Goal: Task Accomplishment & Management: Complete application form

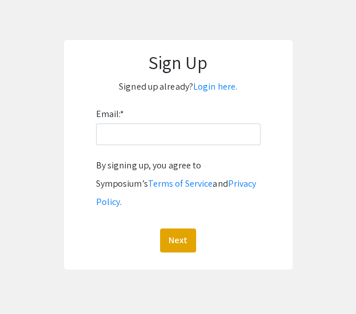
click at [163, 146] on div "Email: * By signing up, you agree to Symposium’s Terms of Service and Privacy P…" at bounding box center [178, 178] width 164 height 147
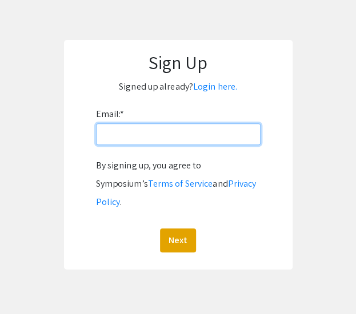
click at [161, 140] on input "Email: *" at bounding box center [178, 134] width 164 height 22
type input "[EMAIL_ADDRESS][DOMAIN_NAME]"
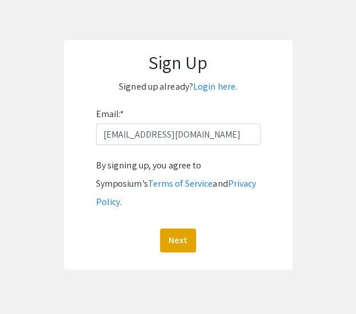
click at [129, 123] on div "Email: * [EMAIL_ADDRESS][DOMAIN_NAME] By signing up, you agree to Symposium’s T…" at bounding box center [178, 178] width 164 height 147
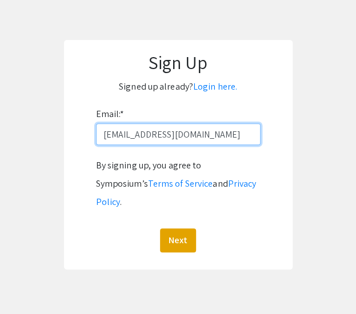
click at [143, 133] on input "[EMAIL_ADDRESS][DOMAIN_NAME]" at bounding box center [178, 134] width 164 height 22
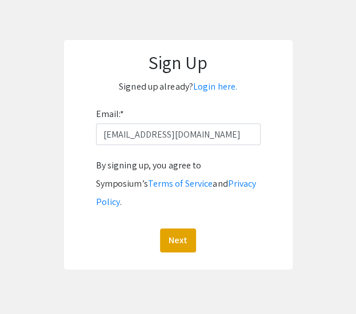
click at [263, 215] on form "Email: * [EMAIL_ADDRESS][DOMAIN_NAME] By signing up, you agree to Symposium’s T…" at bounding box center [178, 178] width 206 height 147
click at [191, 228] on button "Next" at bounding box center [178, 240] width 36 height 24
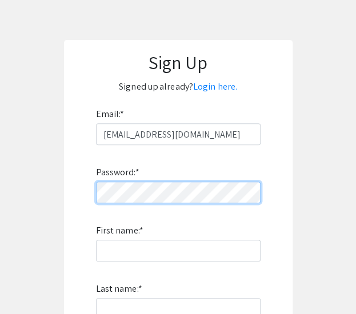
click at [69, 203] on div "Sign Up Signed up already? Login here. Email: * [EMAIL_ADDRESS][DOMAIN_NAME] Pa…" at bounding box center [178, 251] width 228 height 423
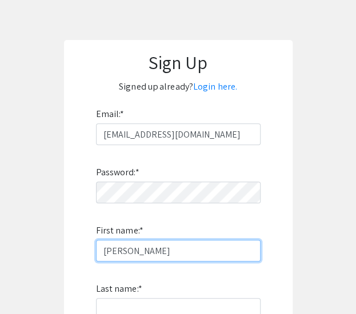
type input "[PERSON_NAME]"
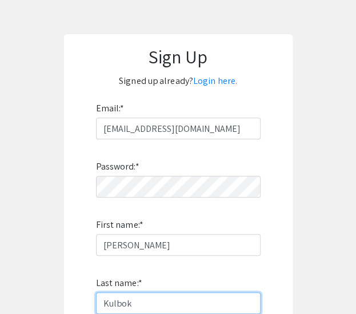
type input "Kulbok"
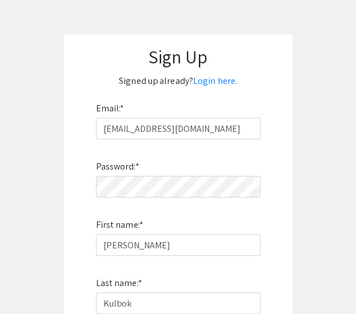
scroll to position [277, 0]
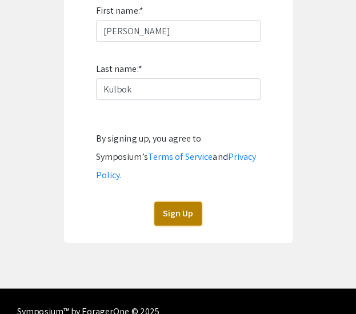
click at [178, 202] on button "Sign Up" at bounding box center [177, 214] width 47 height 24
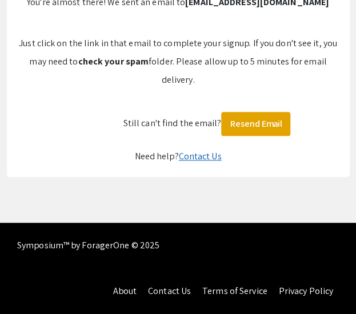
scroll to position [103, 0]
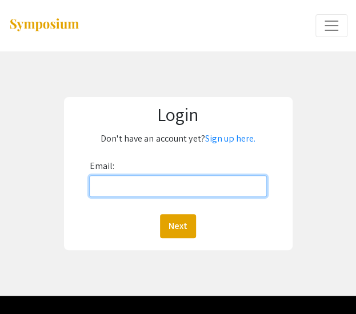
click at [166, 188] on input "Email:" at bounding box center [177, 186] width 177 height 22
type input "[EMAIL_ADDRESS][DOMAIN_NAME]"
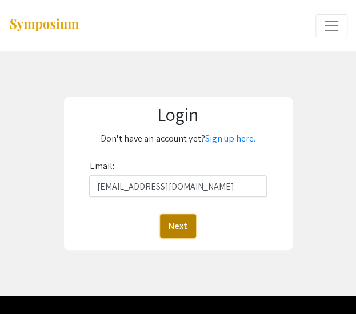
click at [175, 218] on button "Next" at bounding box center [178, 226] width 36 height 24
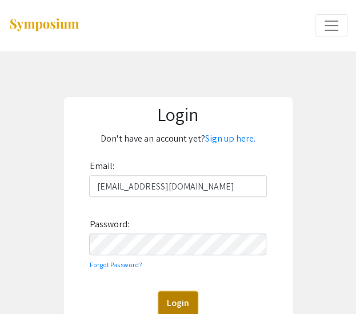
click at [188, 297] on button "Login" at bounding box center [177, 303] width 39 height 24
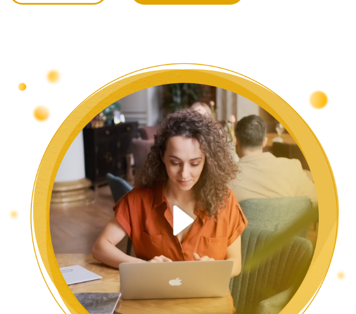
scroll to position [400, 0]
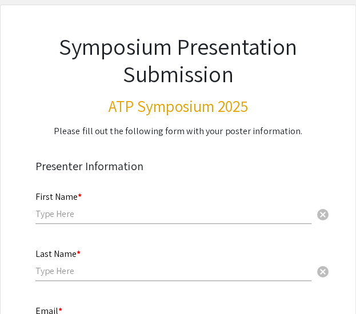
scroll to position [114, 0]
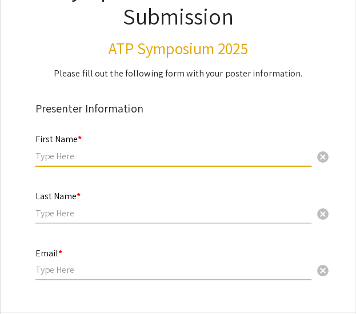
click at [66, 159] on input "text" at bounding box center [173, 156] width 276 height 12
type input "[PERSON_NAME]"
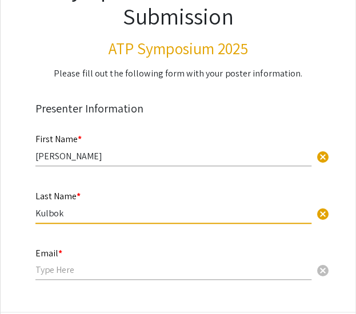
type input "Kulbok"
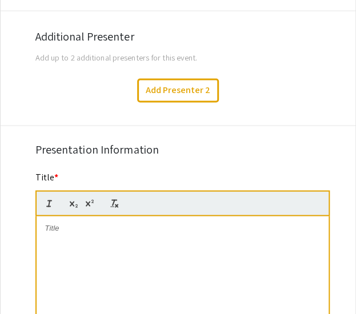
scroll to position [514, 0]
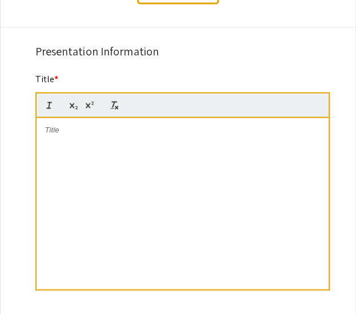
type input "[EMAIL_ADDRESS][DOMAIN_NAME]"
click at [82, 79] on div "Title *" at bounding box center [182, 188] width 294 height 232
click at [48, 83] on mat-label "Title *" at bounding box center [46, 79] width 23 height 12
click at [161, 186] on div at bounding box center [183, 203] width 292 height 171
click at [82, 134] on p at bounding box center [182, 130] width 275 height 10
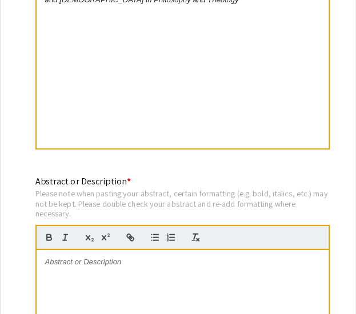
scroll to position [685, 0]
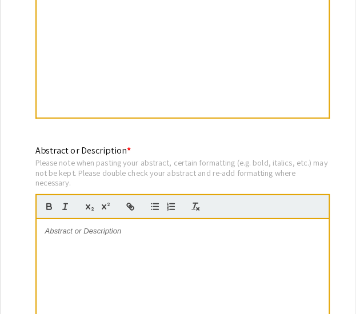
click at [104, 234] on p at bounding box center [182, 231] width 275 height 10
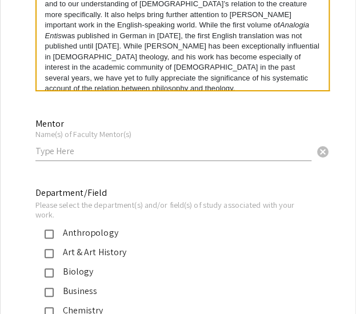
scroll to position [1028, 0]
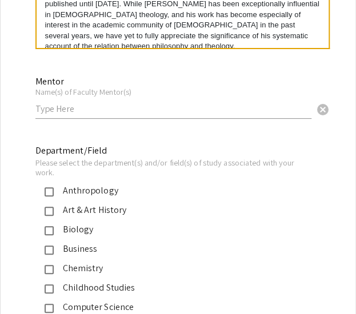
click at [96, 110] on input "text" at bounding box center [173, 109] width 276 height 12
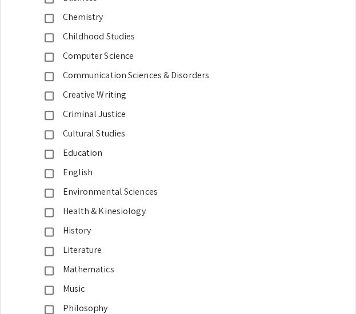
scroll to position [1371, 0]
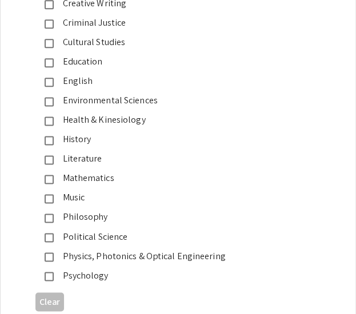
type input "Dr. Eric Aldieri"
click at [57, 222] on div "Philosophy" at bounding box center [174, 217] width 240 height 14
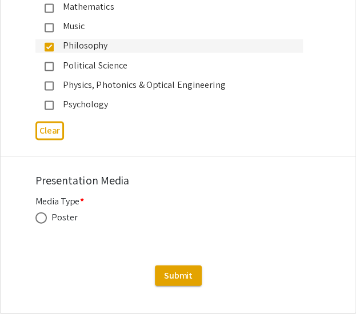
scroll to position [1643, 0]
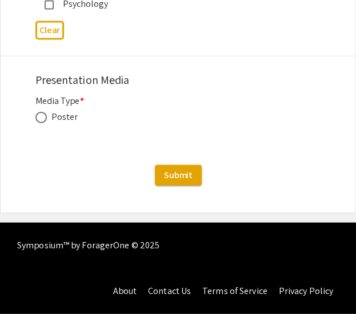
click at [44, 123] on span at bounding box center [40, 117] width 11 height 11
click at [44, 123] on input "radio" at bounding box center [40, 117] width 11 height 11
radio input "true"
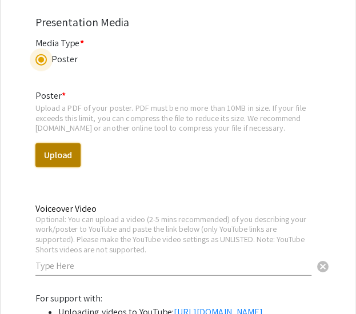
click at [59, 158] on button "Upload" at bounding box center [57, 155] width 45 height 24
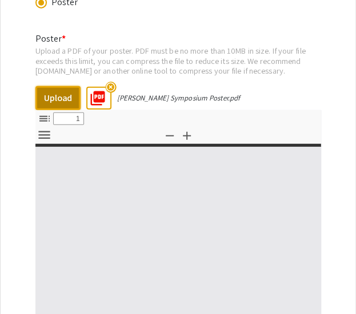
select select "custom"
type input "0"
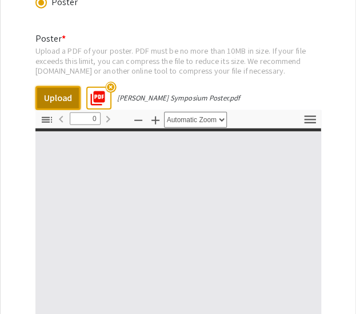
select select "custom"
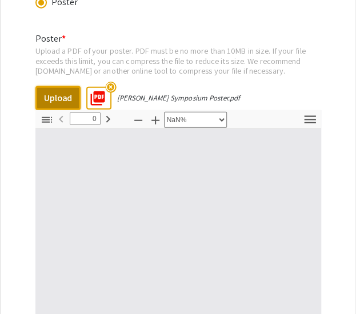
type input "1"
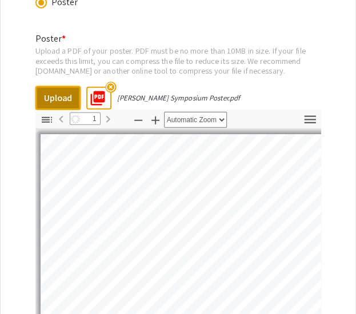
select select "auto"
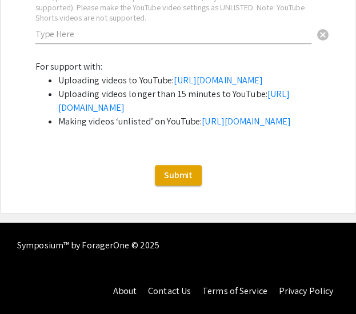
scroll to position [2271, 0]
click at [172, 181] on span "Submit" at bounding box center [178, 175] width 29 height 12
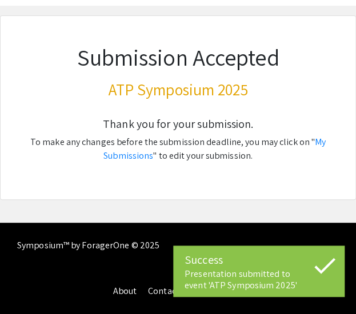
scroll to position [46, 0]
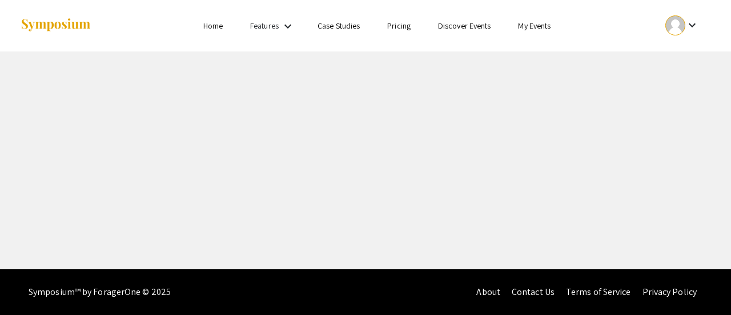
click at [355, 27] on mat-icon "keyboard_arrow_down" at bounding box center [692, 25] width 14 height 14
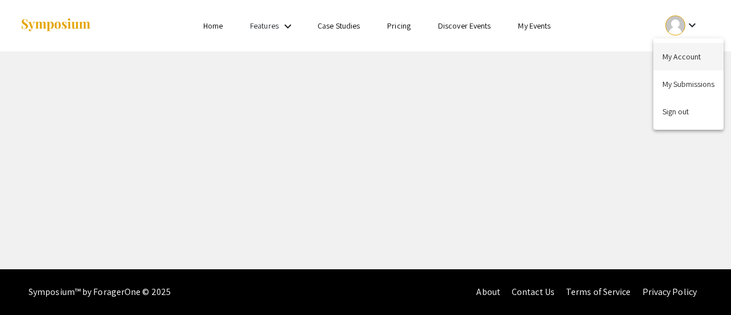
click at [355, 55] on button "My Account" at bounding box center [688, 56] width 70 height 27
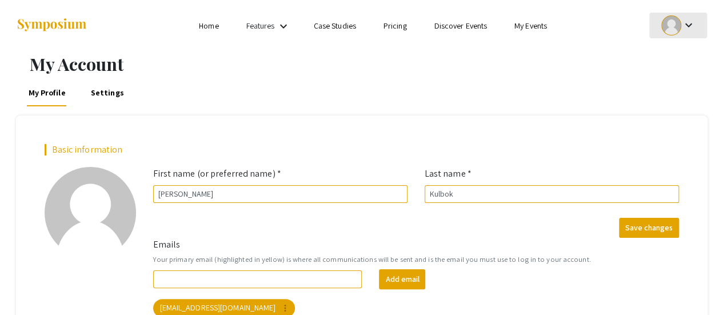
click at [355, 27] on mat-icon "keyboard_arrow_down" at bounding box center [688, 25] width 14 height 14
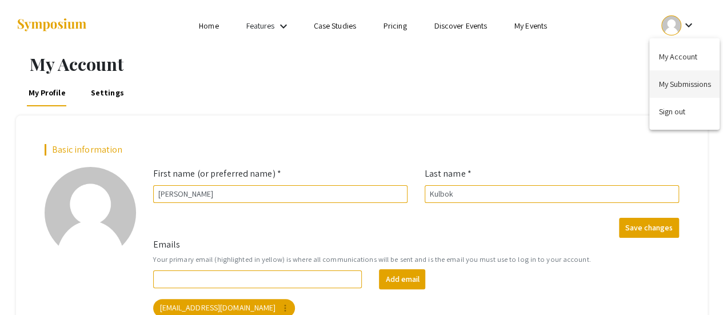
click at [355, 85] on button "My Submissions" at bounding box center [684, 83] width 70 height 27
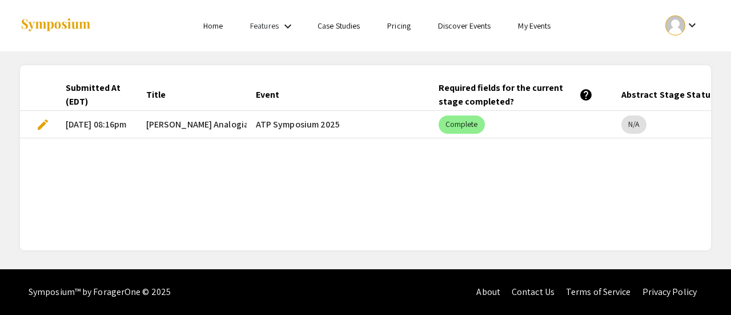
click at [302, 124] on mat-cell "ATP Symposium 2025" at bounding box center [338, 124] width 183 height 27
click at [355, 125] on mat-chip "Complete" at bounding box center [462, 124] width 46 height 18
click at [37, 119] on span "edit" at bounding box center [43, 125] width 14 height 14
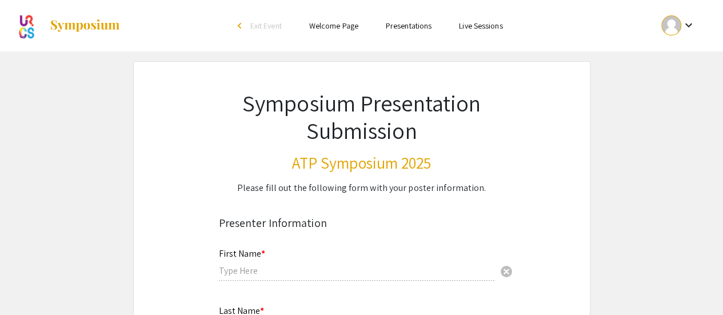
type input "[PERSON_NAME]"
type input "Kulbok"
type input "[EMAIL_ADDRESS][DOMAIN_NAME]"
type input "Dr. Eric Aldieri"
radio input "true"
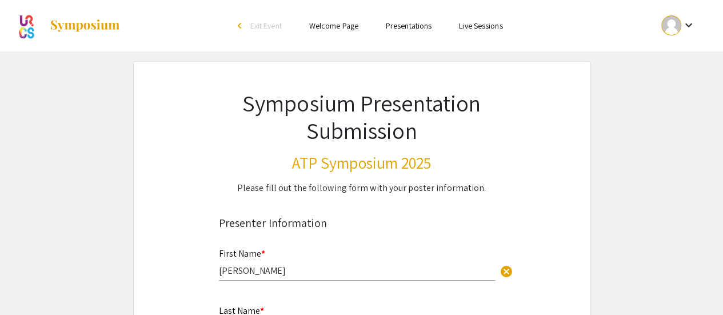
select select "custom"
type input "0"
select select "custom"
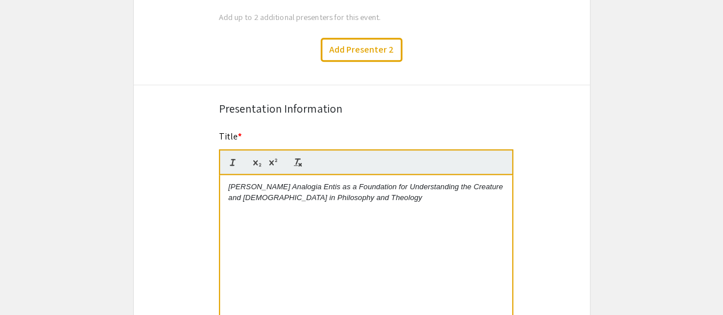
type input "1"
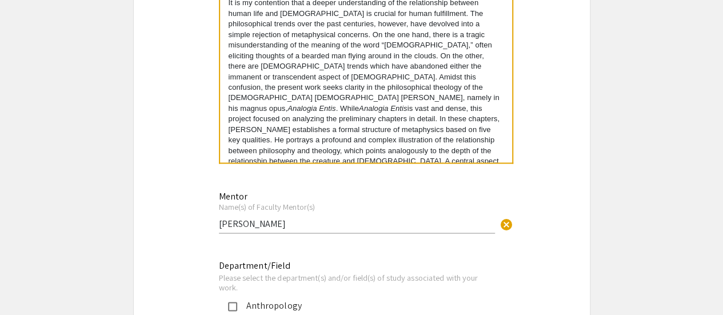
select select "auto"
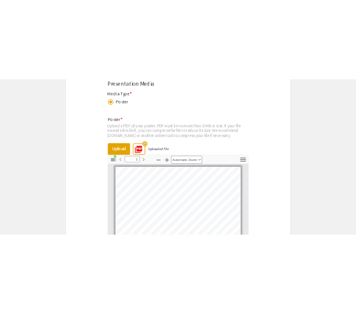
scroll to position [1828, 0]
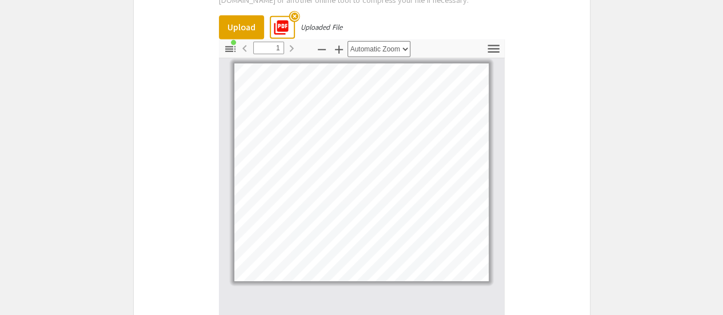
click at [293, 18] on mat-icon "highlight_off" at bounding box center [293, 16] width 11 height 11
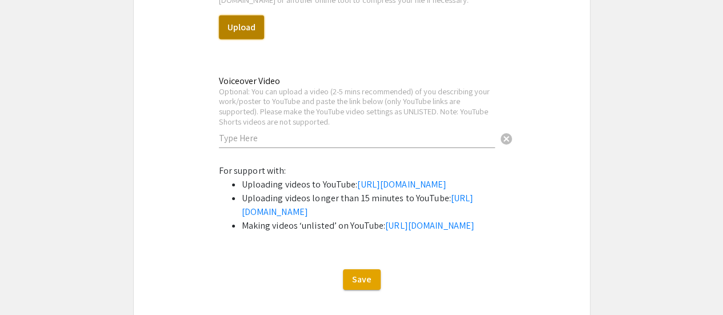
click at [251, 30] on button "Upload" at bounding box center [241, 27] width 45 height 24
select select "custom"
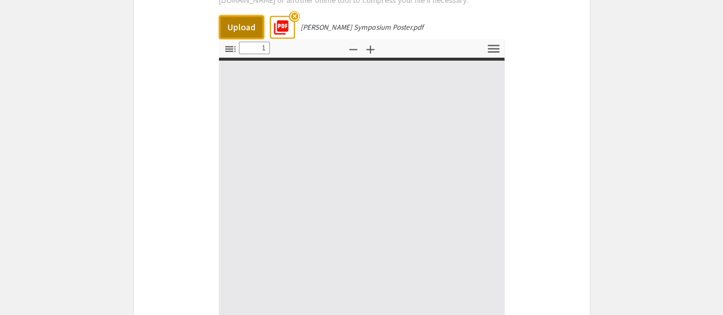
type input "0"
select select "auto"
type input "1"
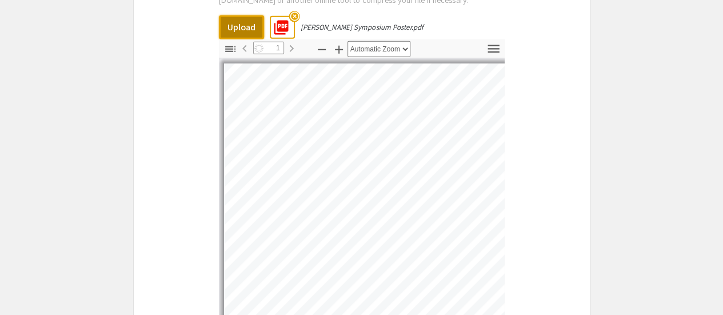
select select "auto"
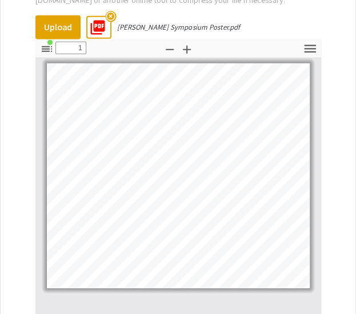
click at [110, 16] on mat-icon "highlight_off" at bounding box center [110, 16] width 11 height 11
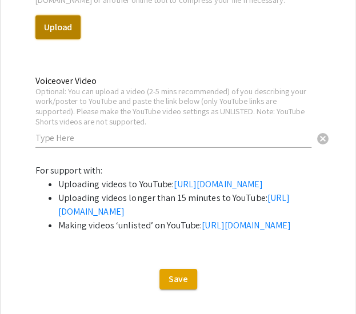
click at [62, 34] on button "Upload" at bounding box center [57, 27] width 45 height 24
select select "custom"
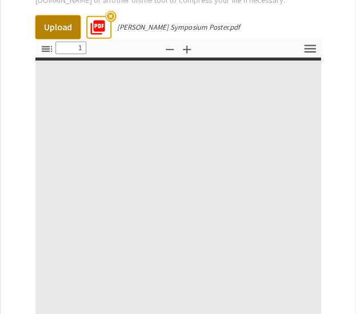
type input "0"
select select "custom"
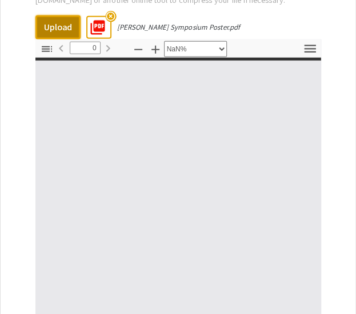
type input "1"
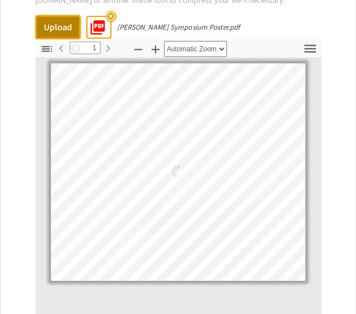
select select "auto"
click at [111, 14] on mat-icon "highlight_off" at bounding box center [110, 16] width 11 height 11
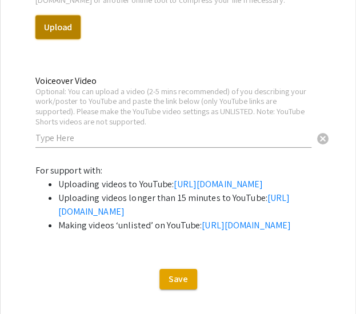
click at [46, 29] on button "Upload" at bounding box center [57, 27] width 45 height 24
select select "custom"
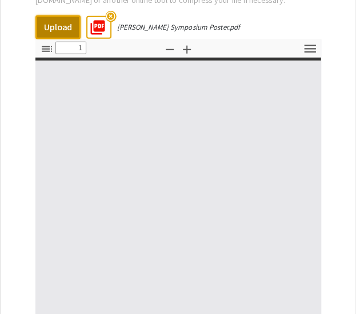
type input "0"
select select "custom"
type input "1"
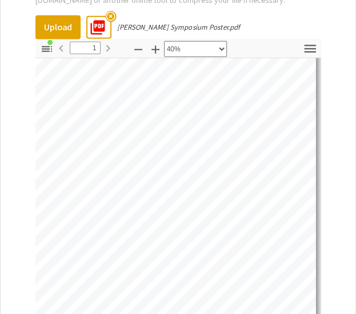
scroll to position [298, 619]
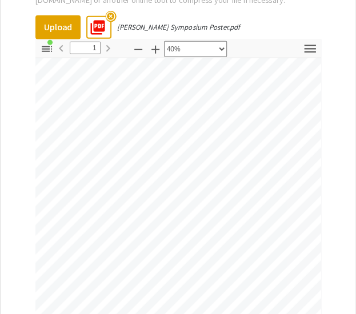
select select "custom"
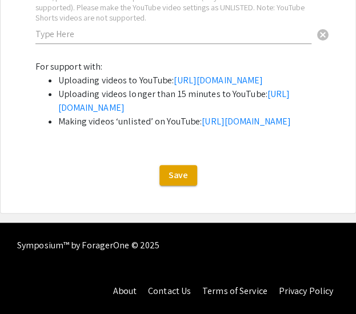
scroll to position [2300, 0]
click at [170, 174] on span "Save" at bounding box center [177, 175] width 19 height 12
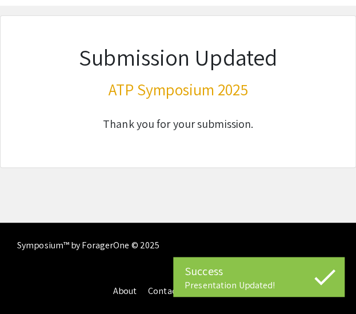
scroll to position [46, 0]
